Goal: Task Accomplishment & Management: Complete application form

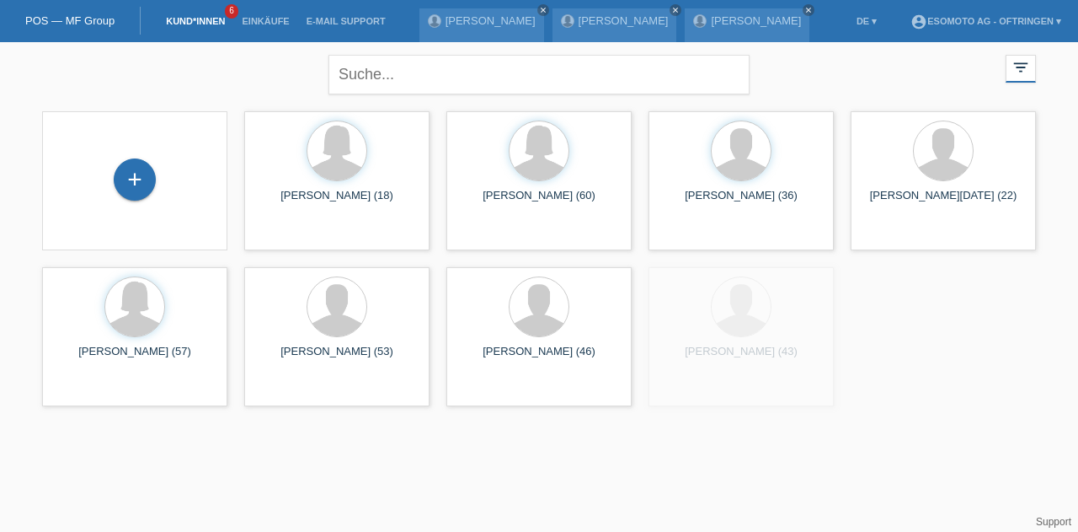
click at [125, 167] on div "+" at bounding box center [135, 179] width 42 height 42
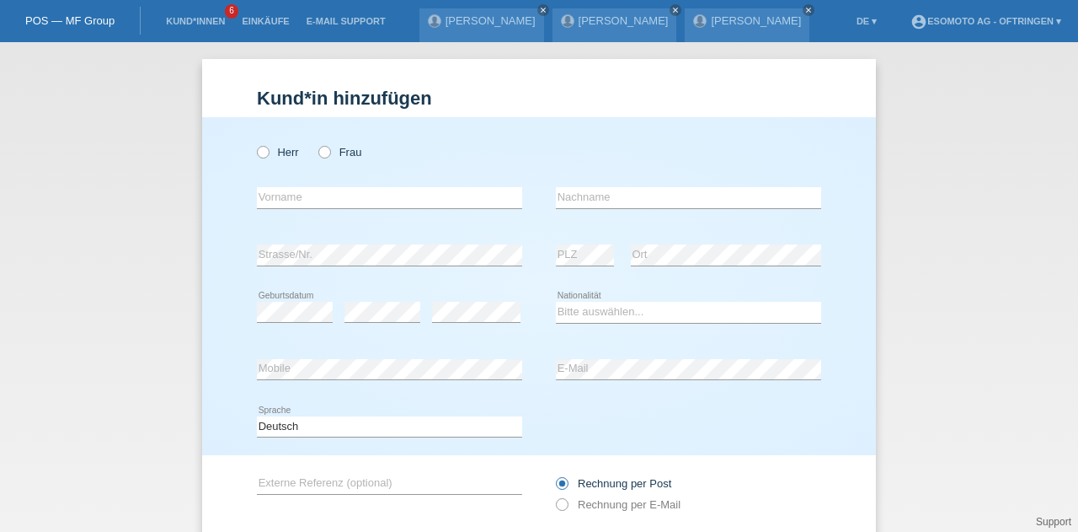
click at [329, 150] on label "Frau" at bounding box center [339, 152] width 43 height 13
click at [329, 150] on input "Frau" at bounding box center [323, 151] width 11 height 11
radio input "true"
click at [290, 195] on input "text" at bounding box center [389, 197] width 265 height 21
click at [415, 152] on div "Herr Frau" at bounding box center [389, 152] width 265 height 35
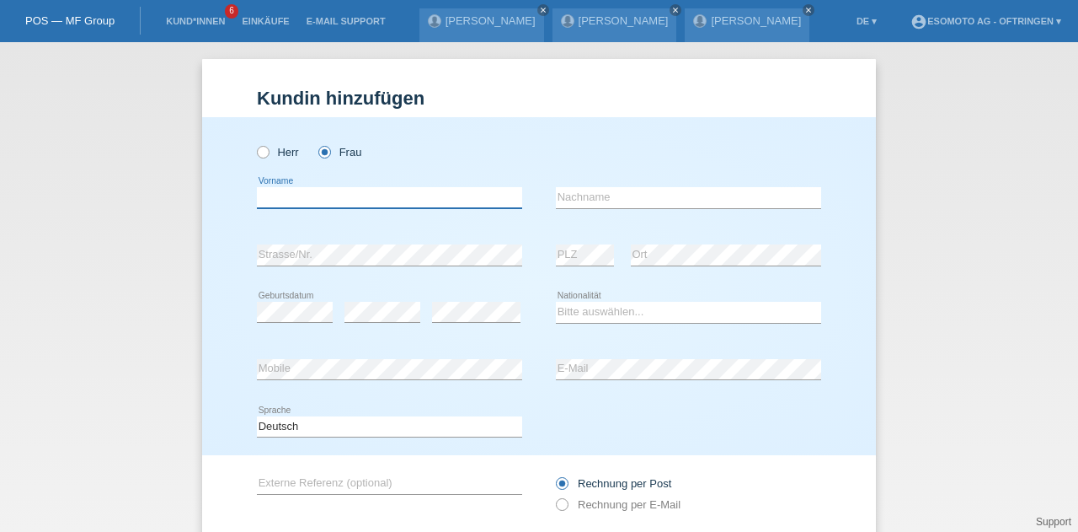
click at [374, 196] on input "text" at bounding box center [389, 197] width 265 height 21
click at [418, 157] on div "Herr Frau" at bounding box center [389, 152] width 265 height 35
click at [377, 190] on input "text" at bounding box center [389, 197] width 265 height 21
type input "[PERSON_NAME]"
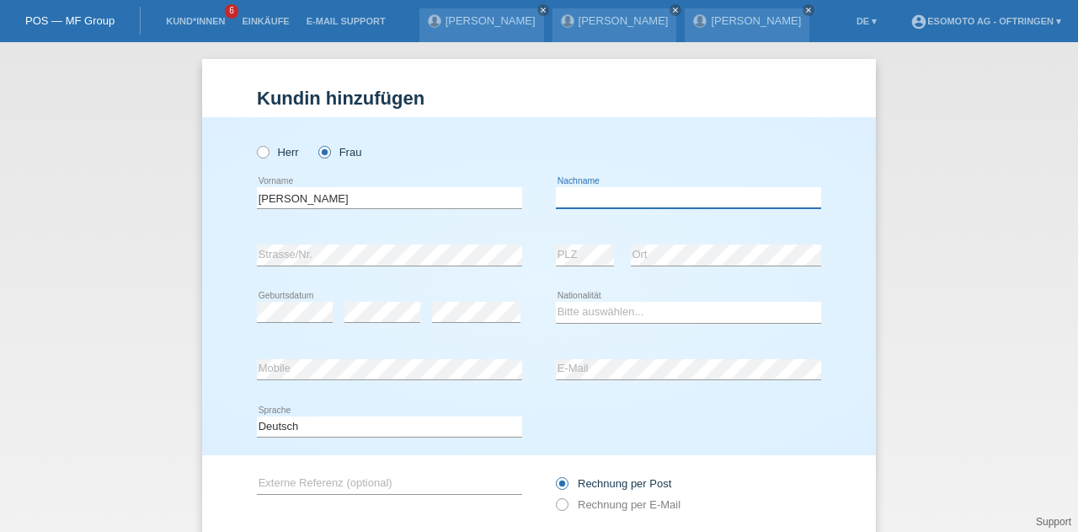
click at [627, 198] on input "text" at bounding box center [688, 197] width 265 height 21
type input "Atefeh"
click at [420, 337] on div "error Geburtsdatum error error" at bounding box center [389, 312] width 265 height 57
click at [570, 313] on select "Bitte auswählen... Schweiz Deutschland Liechtenstein Österreich ------------ Af…" at bounding box center [688, 312] width 265 height 20
select select "IR"
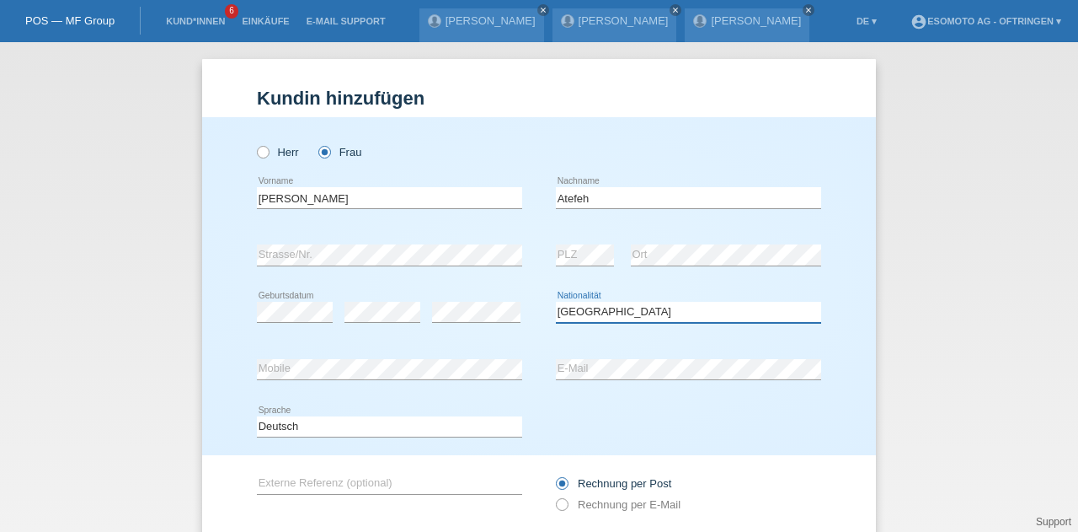
click at [556, 302] on select "Bitte auswählen... Schweiz Deutschland Liechtenstein Österreich ------------ Af…" at bounding box center [688, 312] width 265 height 20
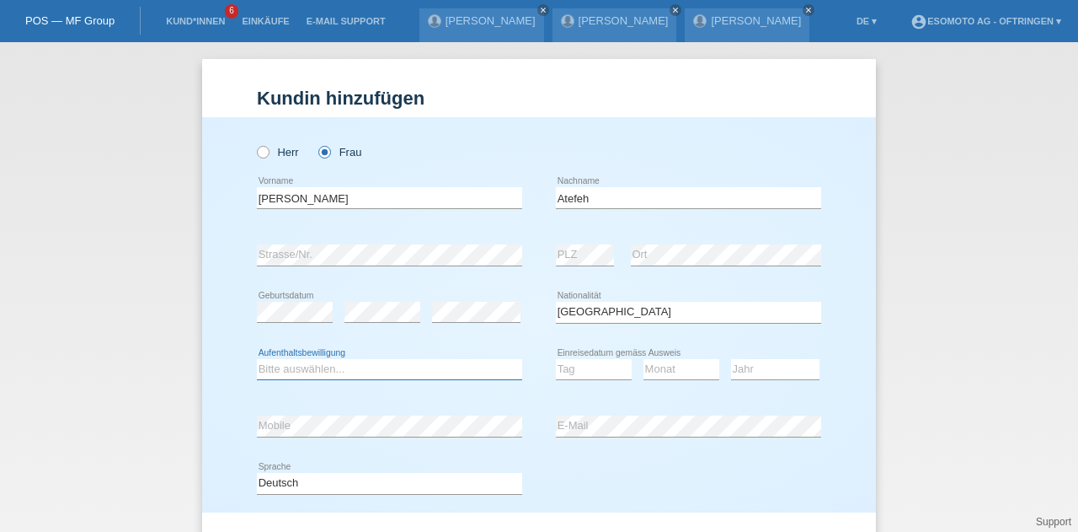
click at [344, 373] on select "Bitte auswählen... C B B - Flüchtlingsstatus Andere" at bounding box center [389, 369] width 265 height 20
select select "B"
click at [257, 359] on select "Bitte auswählen... C B B - Flüchtlingsstatus Andere" at bounding box center [389, 369] width 265 height 20
click at [579, 369] on select "Tag 01 02 03 04 05 06 07 08 09 10 11" at bounding box center [594, 369] width 76 height 20
select select "08"
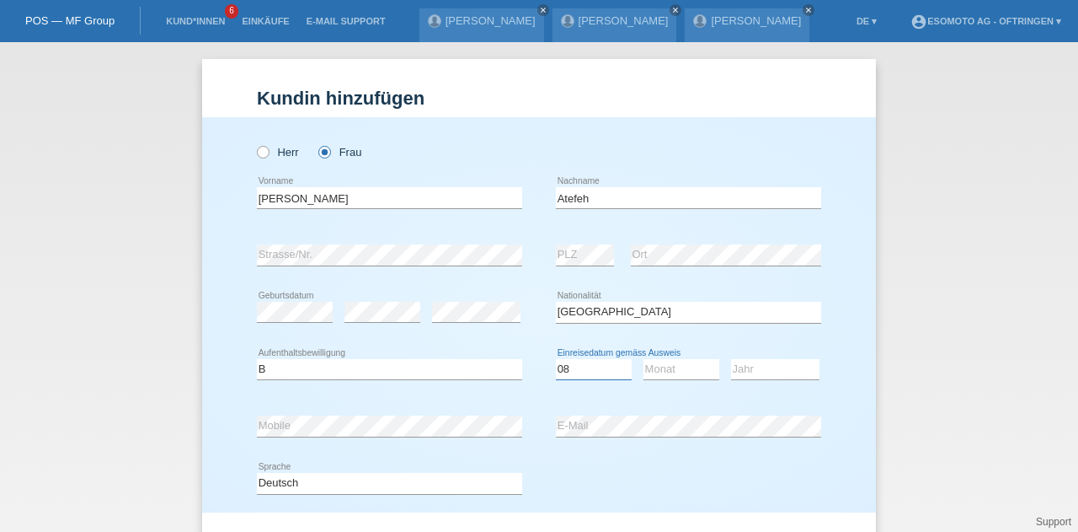
click at [556, 359] on select "Tag 01 02 03 04 05 06 07 08 09 10 11" at bounding box center [594, 369] width 76 height 20
click at [651, 364] on select "Monat 01 02 03 04 05 06 07 08 09 10 11" at bounding box center [682, 369] width 76 height 20
select select "08"
click at [644, 359] on select "Monat 01 02 03 04 05 06 07 08 09 10 11" at bounding box center [682, 369] width 76 height 20
click at [743, 368] on select "Jahr 2025 2024 2023 2022 2021 2020 2019 2018 2017 2016 2015 2014 2013 2012 2011…" at bounding box center [775, 369] width 88 height 20
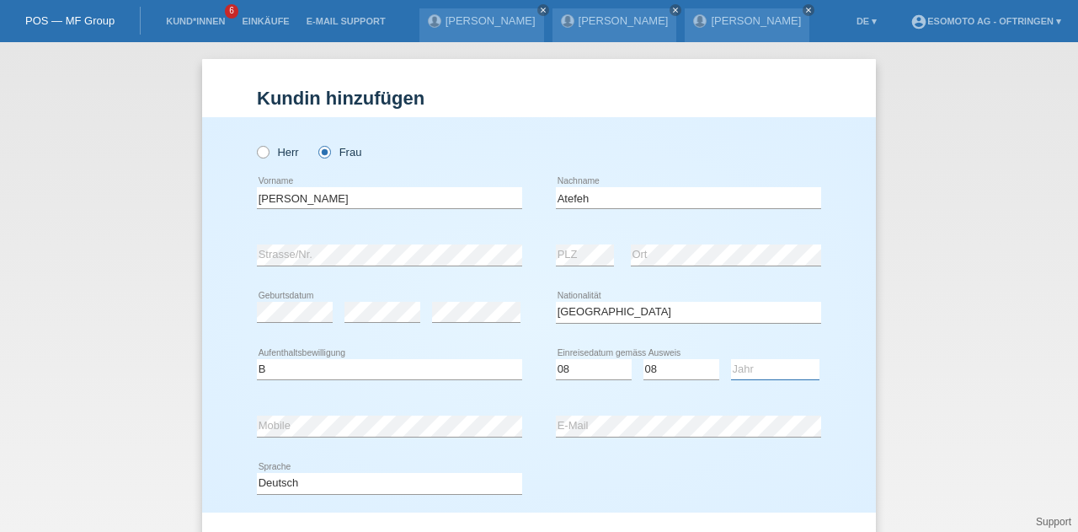
select select "2016"
click at [731, 359] on select "Jahr 2025 2024 2023 2022 2021 2020 2019 2018 2017 2016 2015 2014 2013 2012 2011…" at bounding box center [775, 369] width 88 height 20
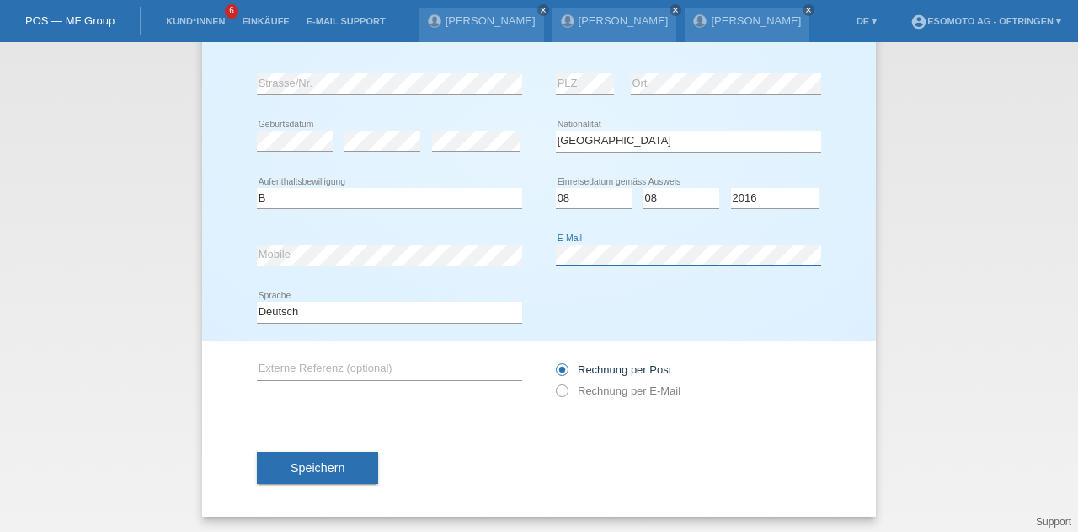
scroll to position [171, 0]
click at [554, 382] on icon at bounding box center [554, 382] width 0 height 0
click at [558, 390] on input "Rechnung per E-Mail" at bounding box center [561, 394] width 11 height 21
radio input "true"
click at [335, 464] on span "Speichern" at bounding box center [318, 467] width 54 height 13
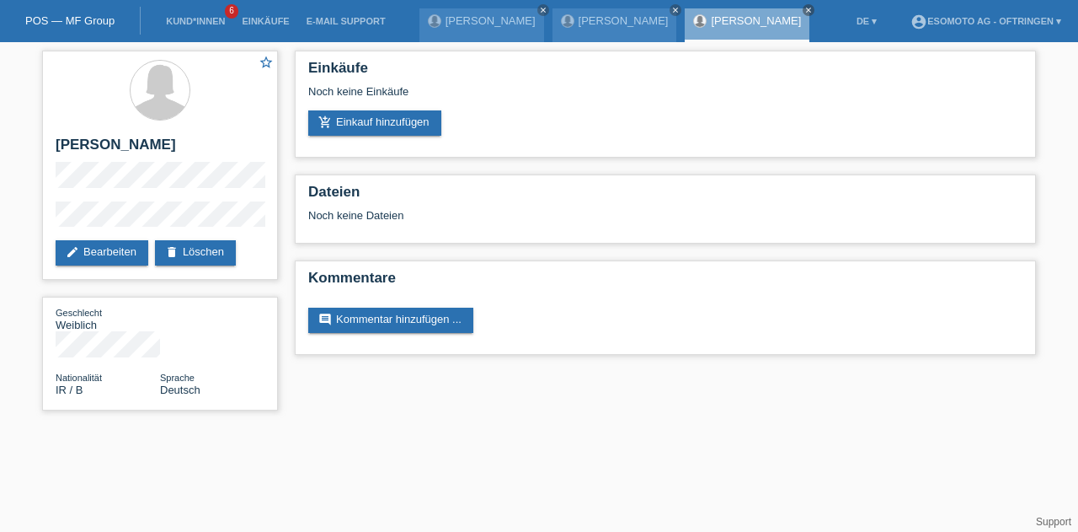
click at [366, 110] on link "add_shopping_cart Einkauf hinzufügen" at bounding box center [374, 122] width 133 height 25
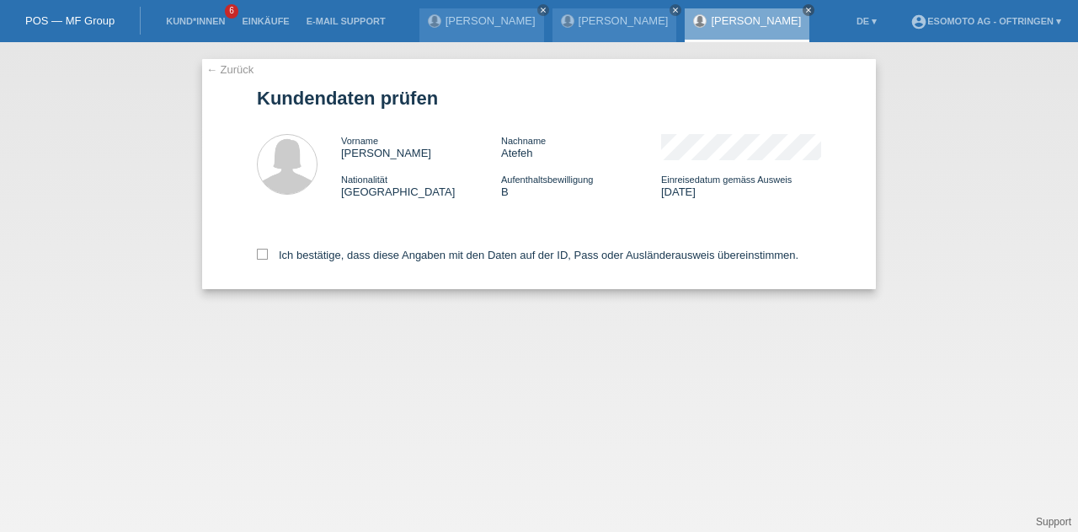
click at [268, 255] on label "Ich bestätige, dass diese Angaben mit den Daten auf der ID, Pass oder Ausländer…" at bounding box center [528, 255] width 542 height 13
click at [268, 255] on input "Ich bestätige, dass diese Angaben mit den Daten auf der ID, Pass oder Ausländer…" at bounding box center [262, 254] width 11 height 11
checkbox input "true"
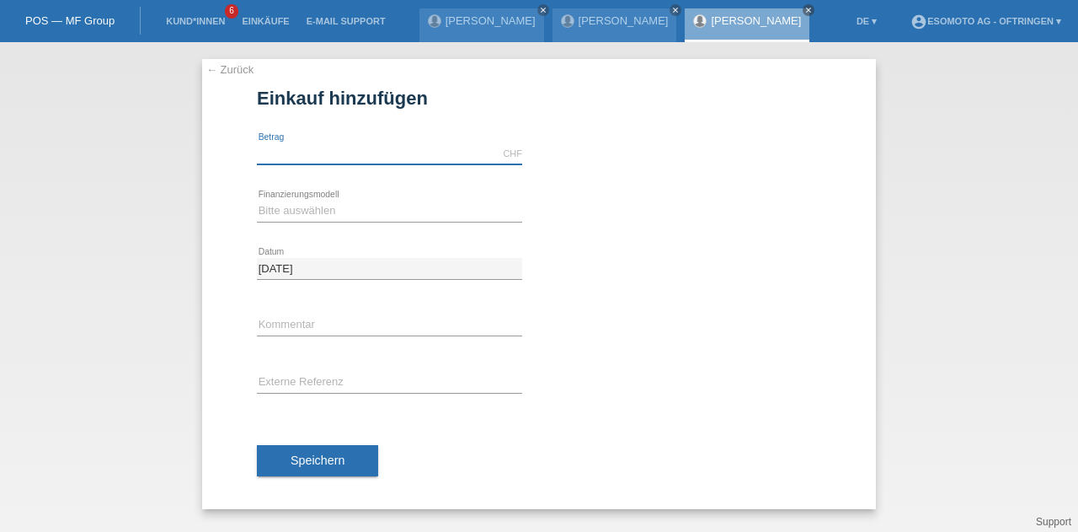
click at [263, 151] on input "text" at bounding box center [389, 153] width 265 height 21
type input "1990.00"
click at [294, 211] on select "Bitte auswählen Fixe Raten Kauf auf Rechnung mit Teilzahlungsoption" at bounding box center [389, 211] width 265 height 20
select select "69"
click at [257, 201] on select "Bitte auswählen Fixe Raten Kauf auf Rechnung mit Teilzahlungsoption" at bounding box center [389, 211] width 265 height 20
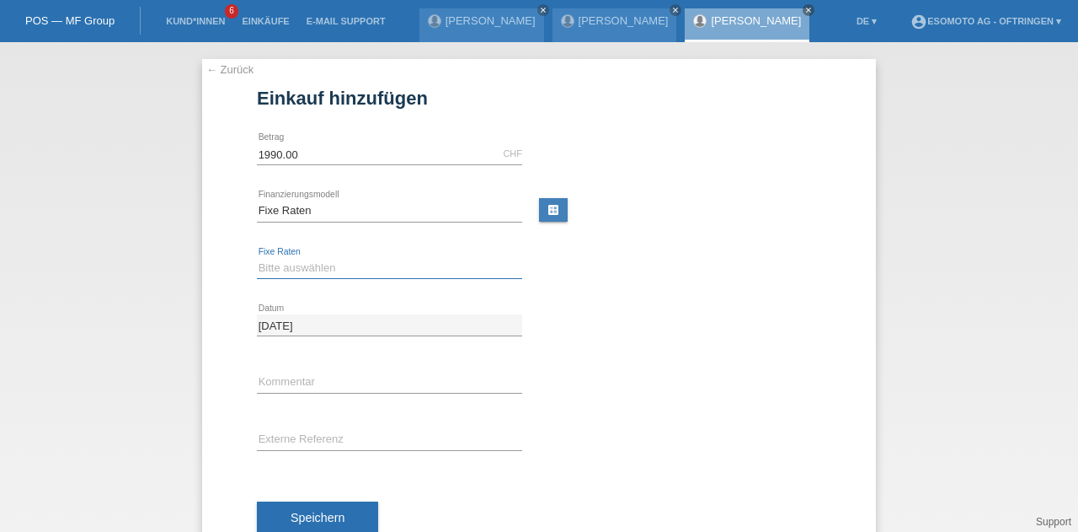
click at [287, 265] on select "Bitte auswählen 12 Raten 24 Raten 36 Raten 48 Raten" at bounding box center [389, 268] width 265 height 20
click at [257, 258] on select "Bitte auswählen 12 Raten 24 Raten 36 Raten 48 Raten" at bounding box center [389, 268] width 265 height 20
click at [292, 273] on select "Bitte auswählen 12 Raten 24 Raten 36 Raten 48 Raten" at bounding box center [389, 268] width 265 height 20
select select "138"
click at [257, 258] on select "Bitte auswählen 12 Raten 24 Raten 36 Raten 48 Raten" at bounding box center [389, 268] width 265 height 20
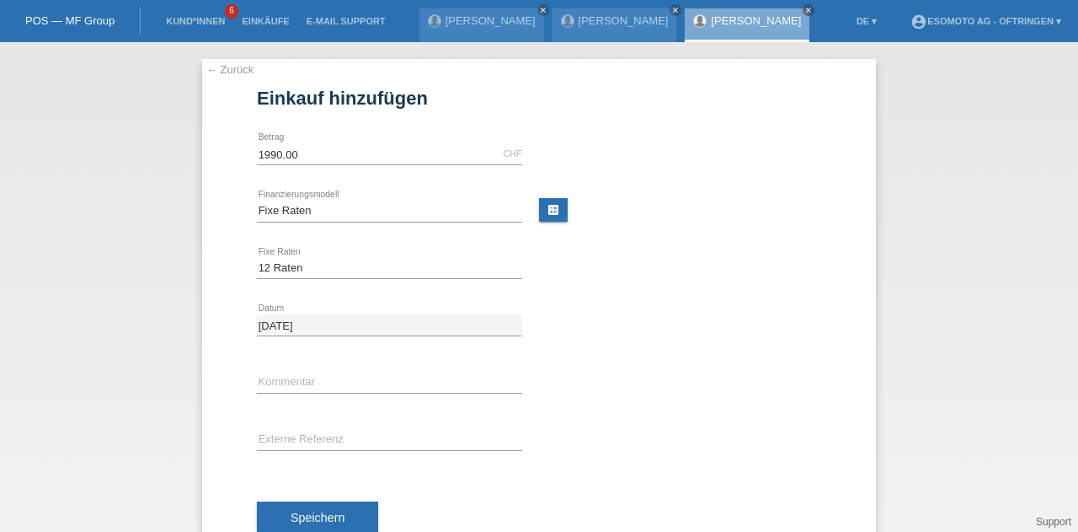
click at [307, 513] on span "Speichern" at bounding box center [318, 517] width 54 height 13
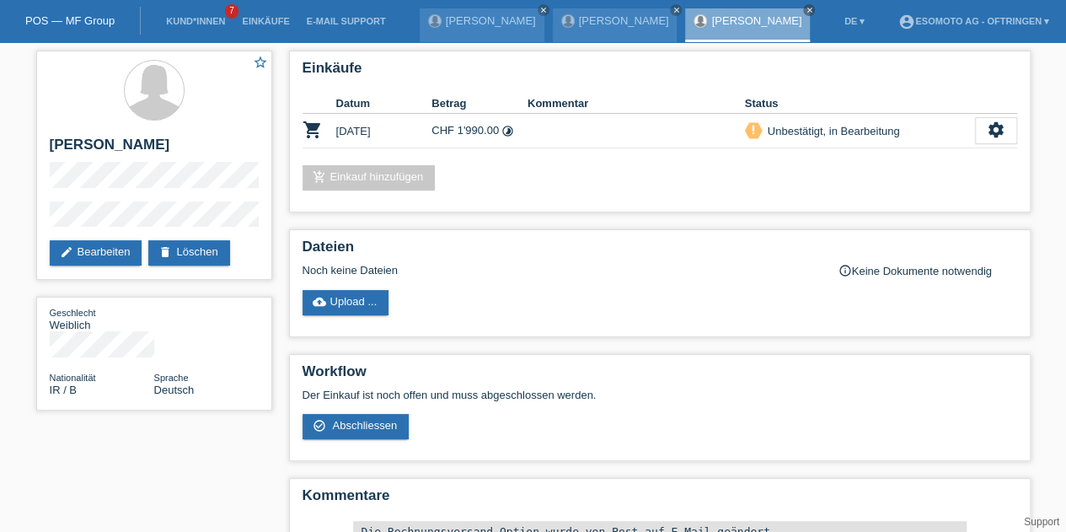
click at [393, 179] on link "add_shopping_cart Einkauf hinzufügen" at bounding box center [368, 177] width 133 height 25
click at [500, 181] on div "add_shopping_cart Einkauf hinzufügen" at bounding box center [659, 177] width 714 height 25
click at [1001, 124] on icon "settings" at bounding box center [996, 129] width 19 height 19
click at [1005, 117] on div "settings" at bounding box center [996, 130] width 42 height 27
